Goal: Task Accomplishment & Management: Manage account settings

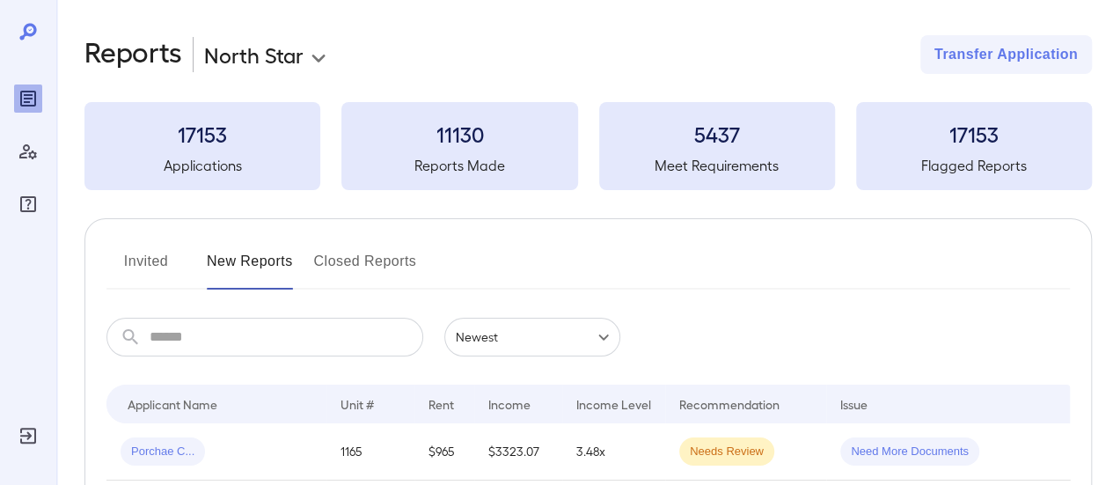
click at [150, 250] on button "Invited" at bounding box center [145, 268] width 79 height 42
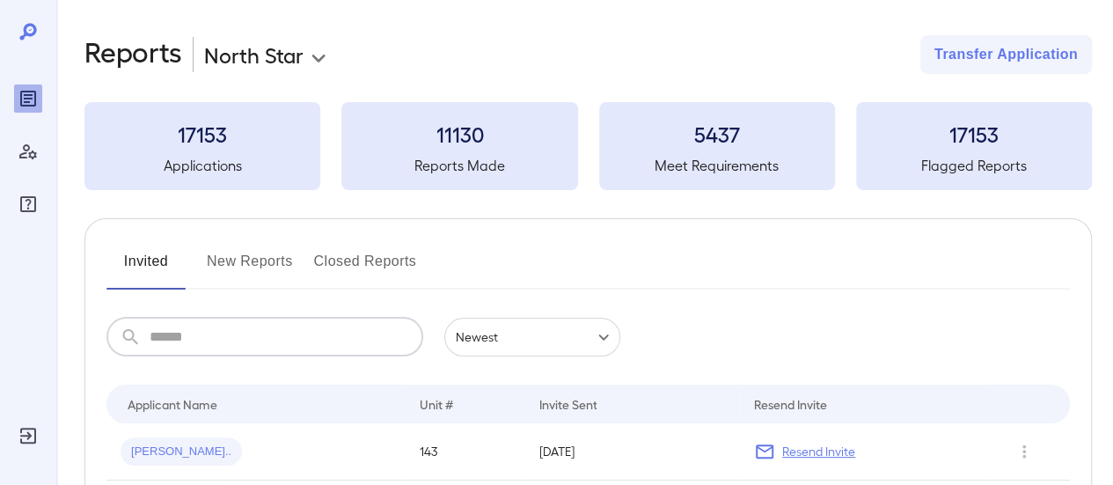
click at [187, 331] on input "text" at bounding box center [287, 337] width 274 height 39
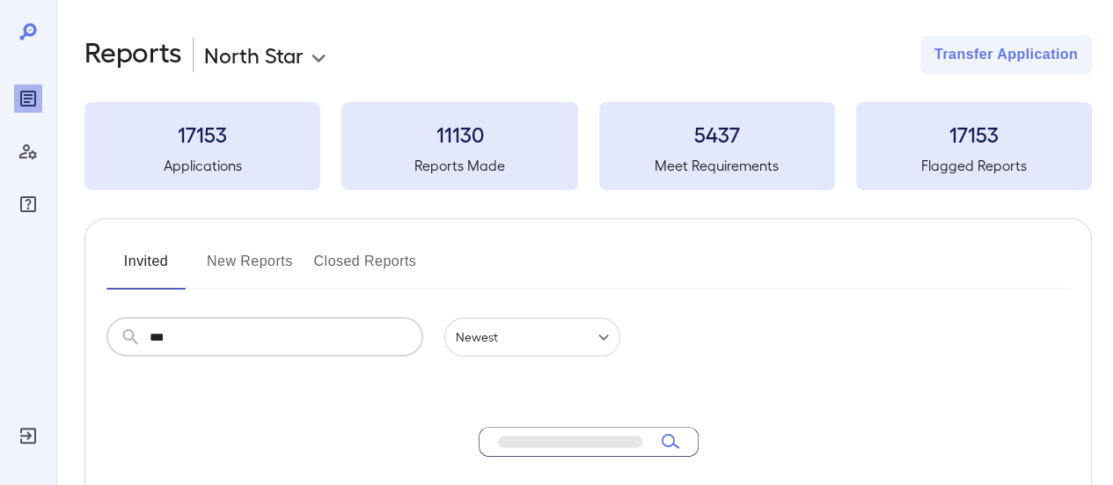
type input "***"
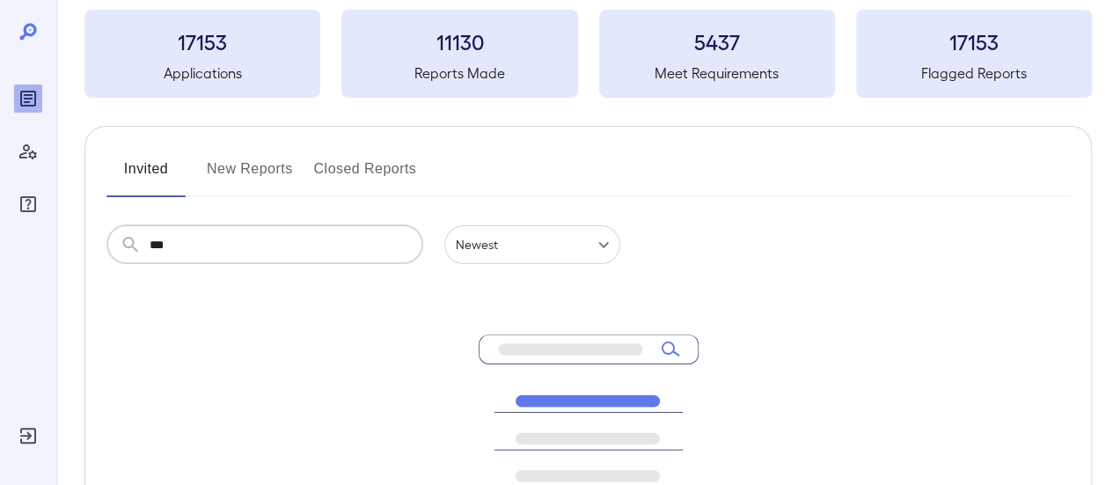
scroll to position [90, 0]
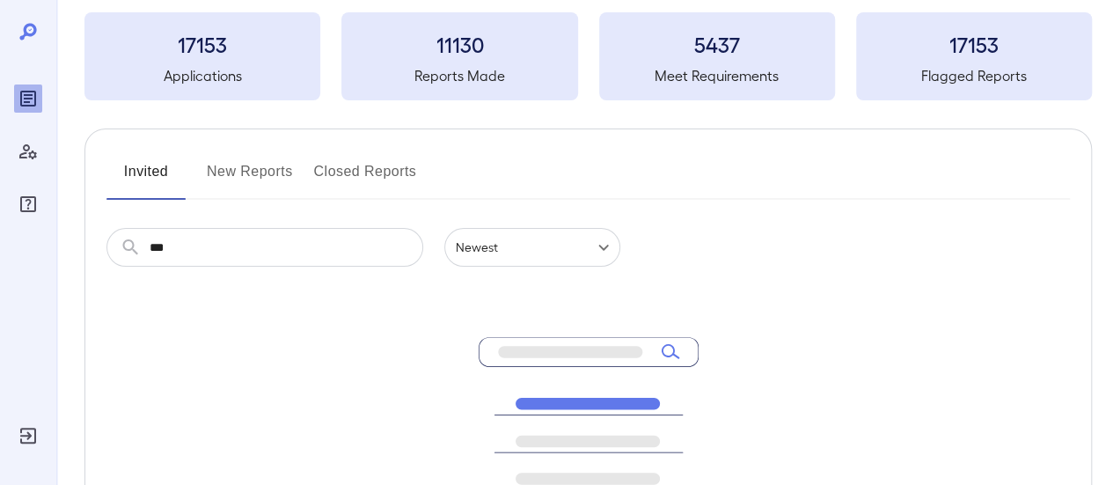
click at [252, 170] on button "New Reports" at bounding box center [250, 178] width 86 height 42
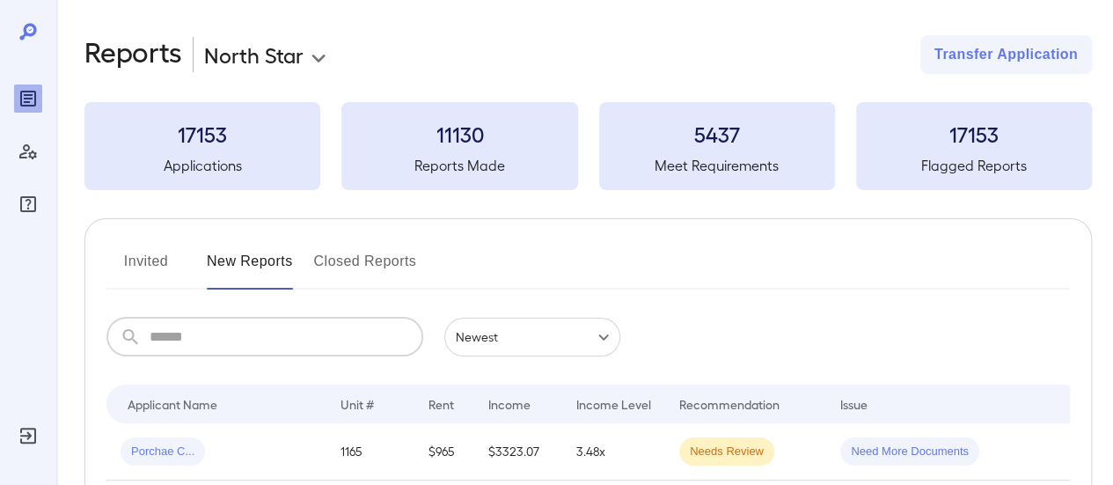
click at [154, 344] on input "text" at bounding box center [287, 337] width 274 height 39
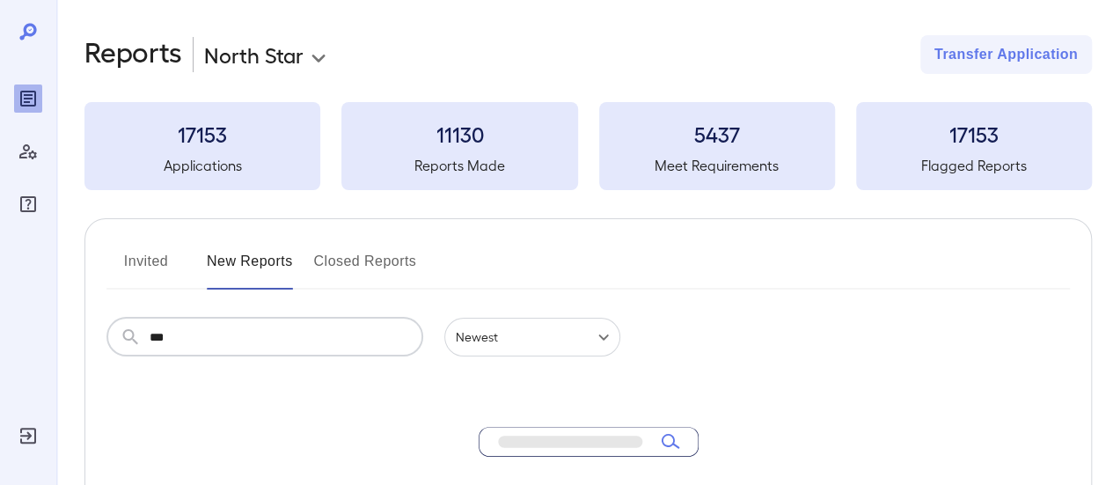
click at [221, 333] on input "***" at bounding box center [287, 337] width 274 height 39
type input "*"
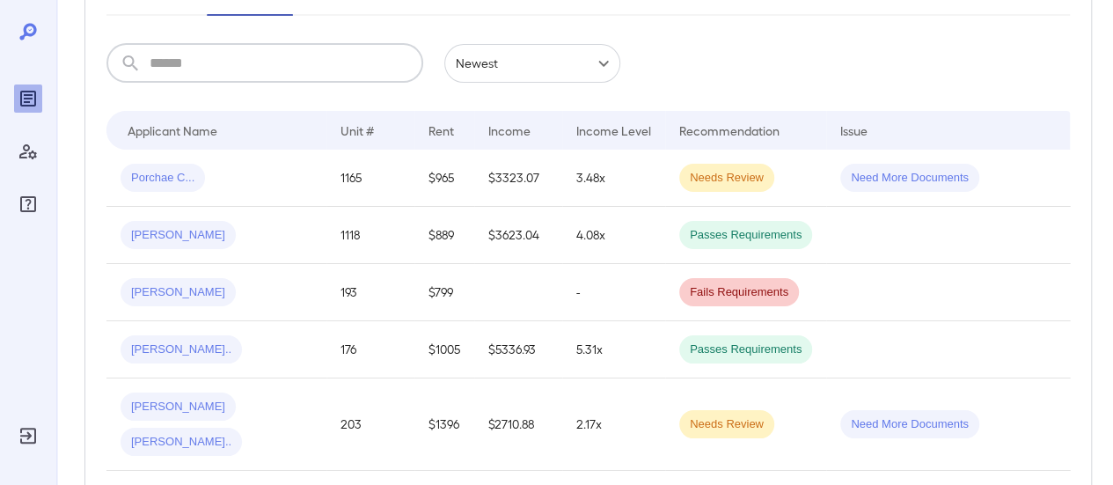
scroll to position [260, 0]
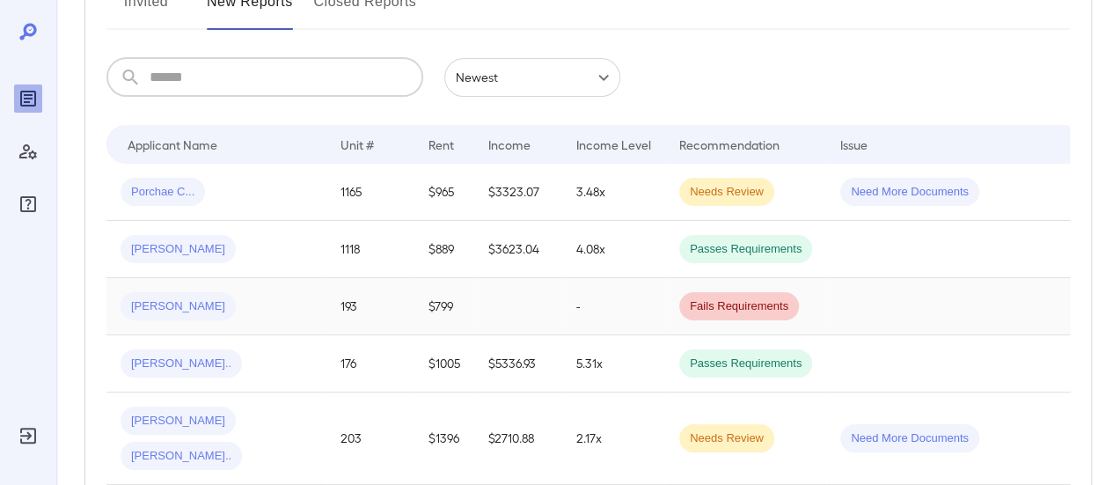
click at [560, 291] on td at bounding box center [518, 306] width 88 height 57
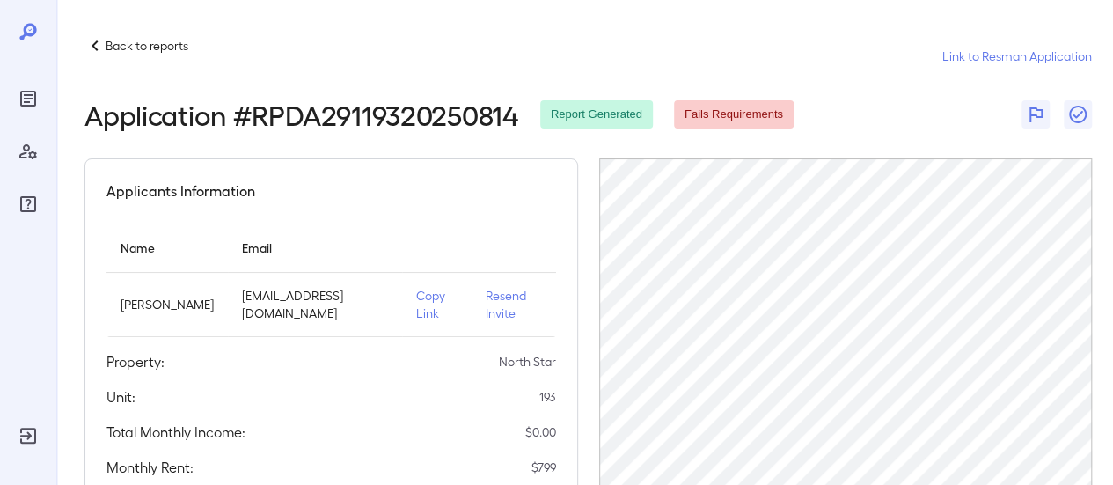
click at [117, 47] on p "Back to reports" at bounding box center [147, 46] width 83 height 18
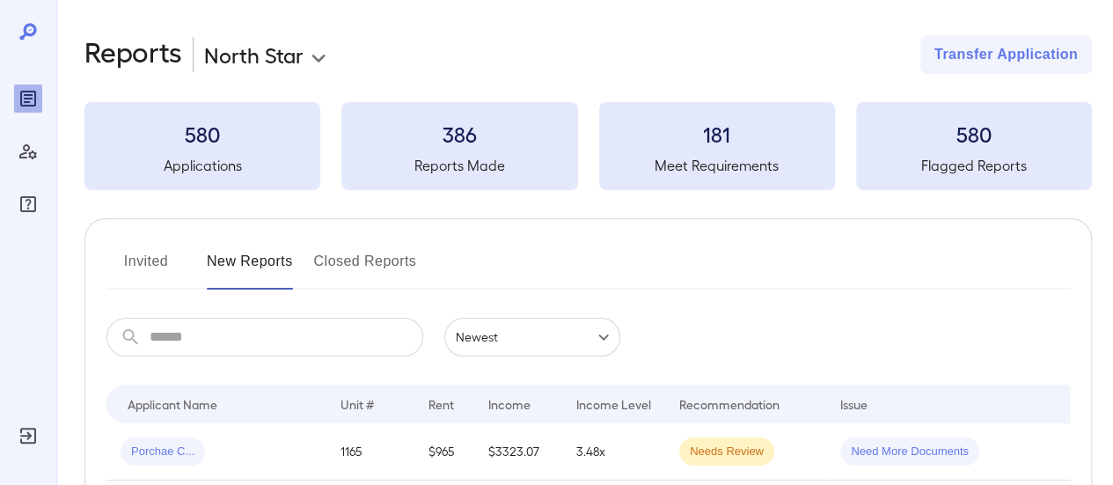
click at [151, 260] on button "Invited" at bounding box center [145, 268] width 79 height 42
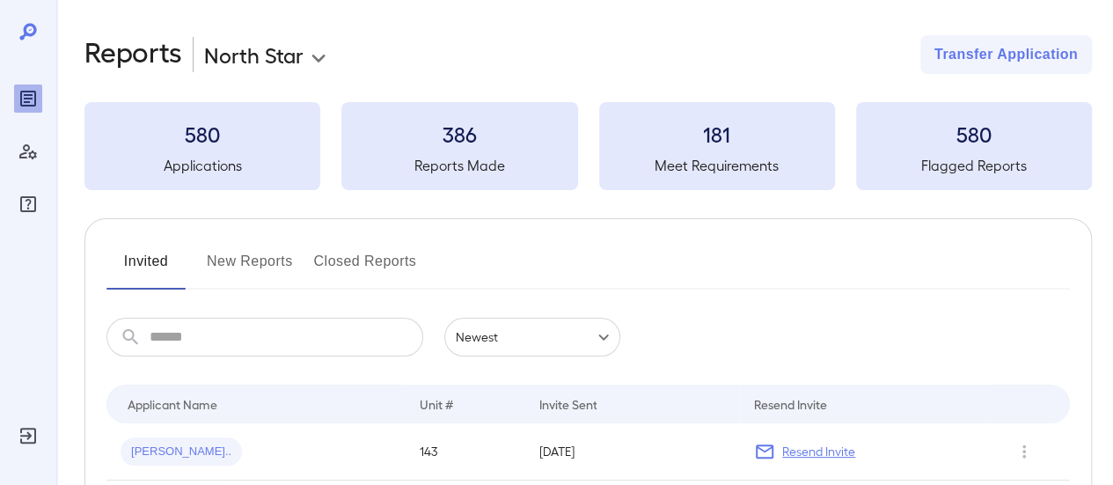
click at [260, 265] on button "New Reports" at bounding box center [250, 268] width 86 height 42
